Goal: Find specific page/section: Find specific page/section

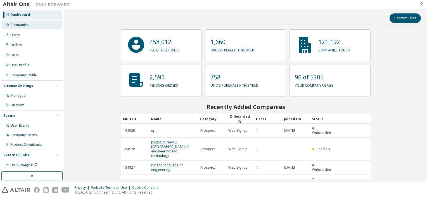
click at [32, 25] on div "Companies" at bounding box center [31, 24] width 59 height 9
